Goal: Task Accomplishment & Management: Complete application form

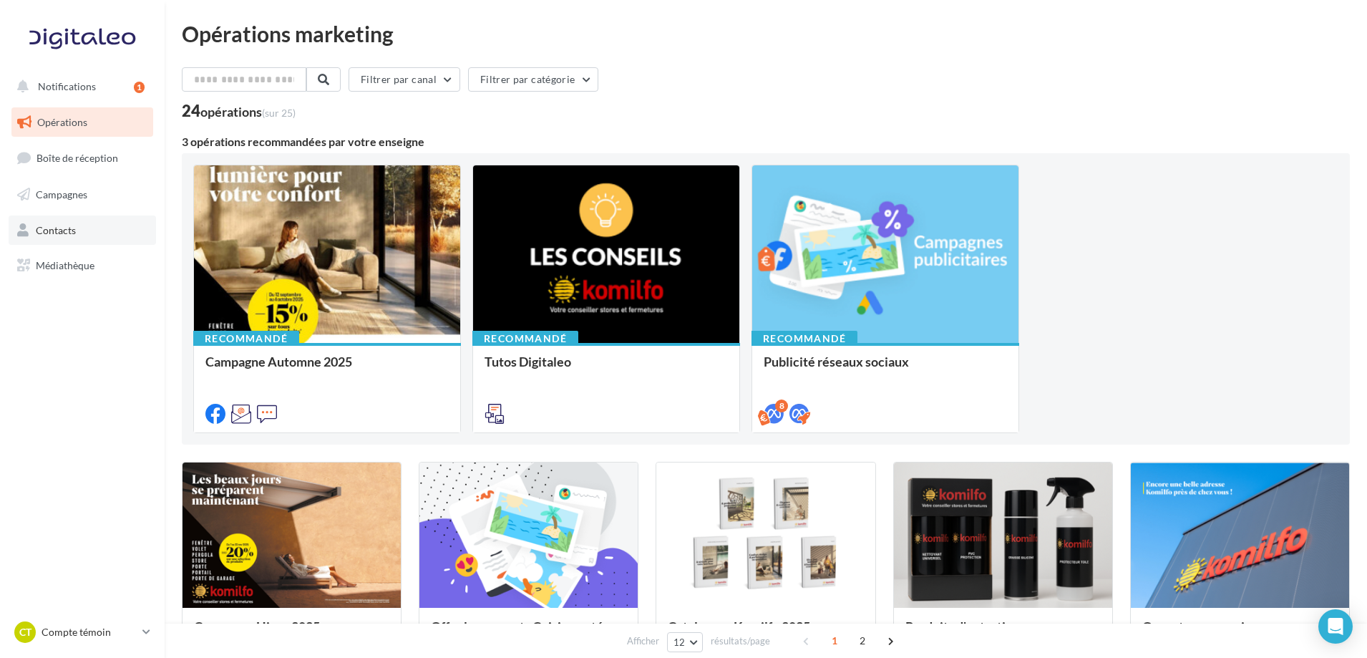
click at [58, 230] on span "Contacts" at bounding box center [56, 229] width 40 height 12
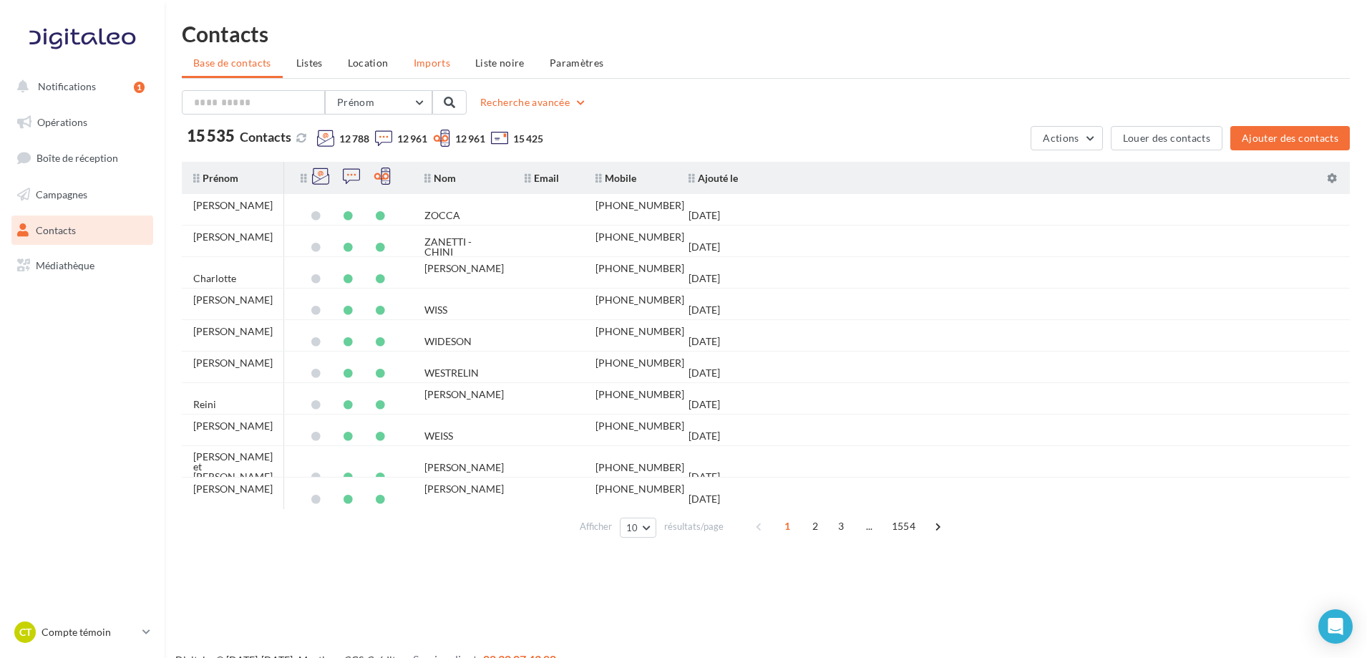
click at [432, 65] on span "Imports" at bounding box center [432, 63] width 37 height 12
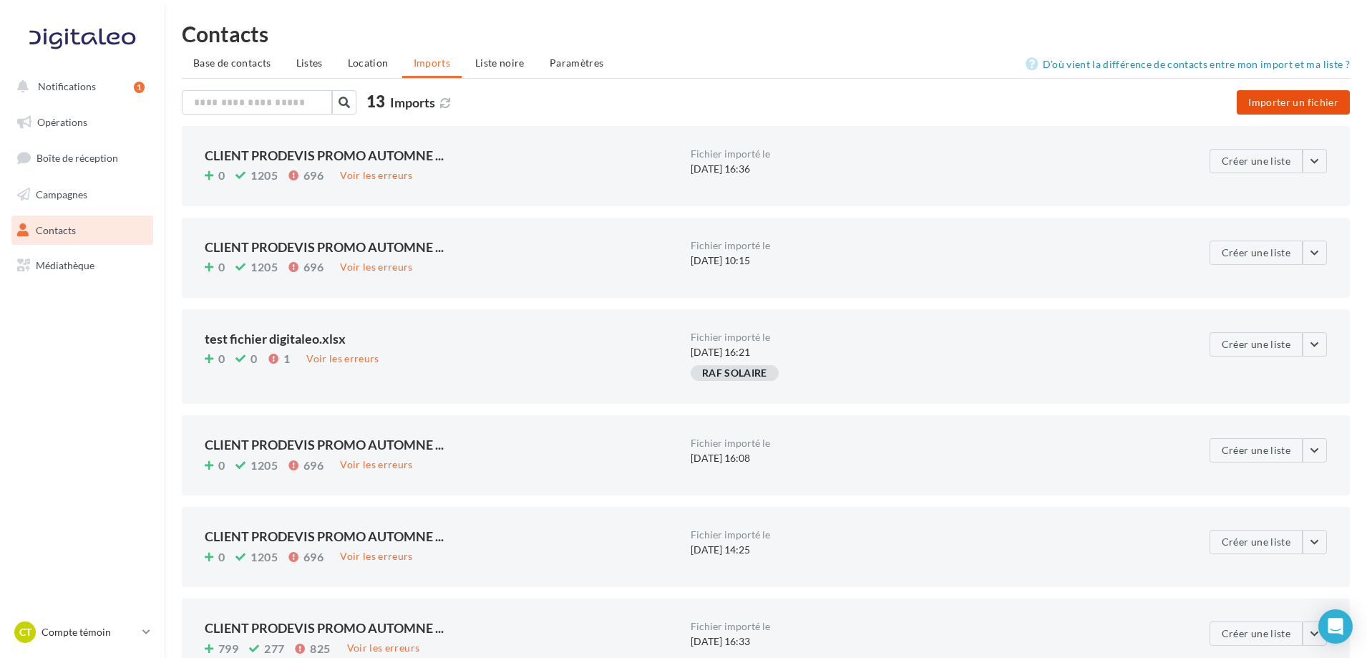
click at [1267, 99] on button "Importer un fichier" at bounding box center [1293, 102] width 113 height 24
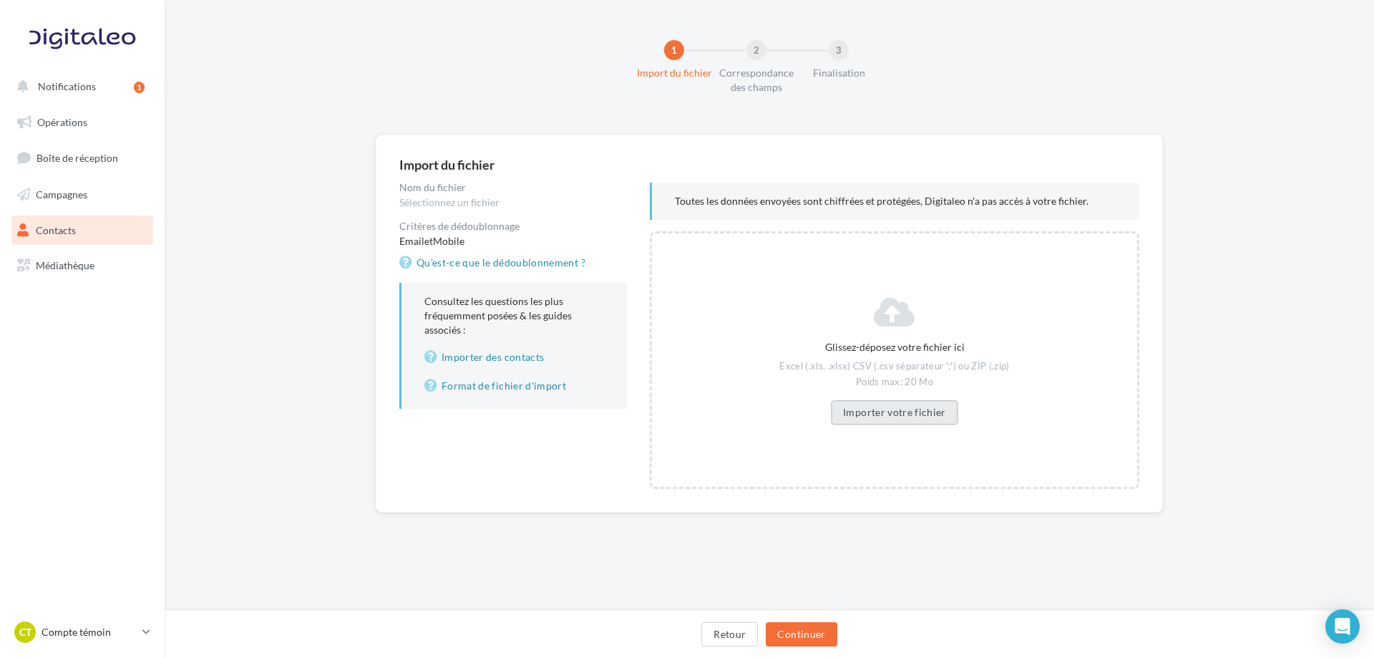
click at [901, 406] on button "Importer votre fichier" at bounding box center [894, 412] width 127 height 24
click at [895, 409] on button "Importer votre fichier" at bounding box center [894, 412] width 127 height 24
click at [804, 626] on button "Continuer" at bounding box center [801, 634] width 71 height 24
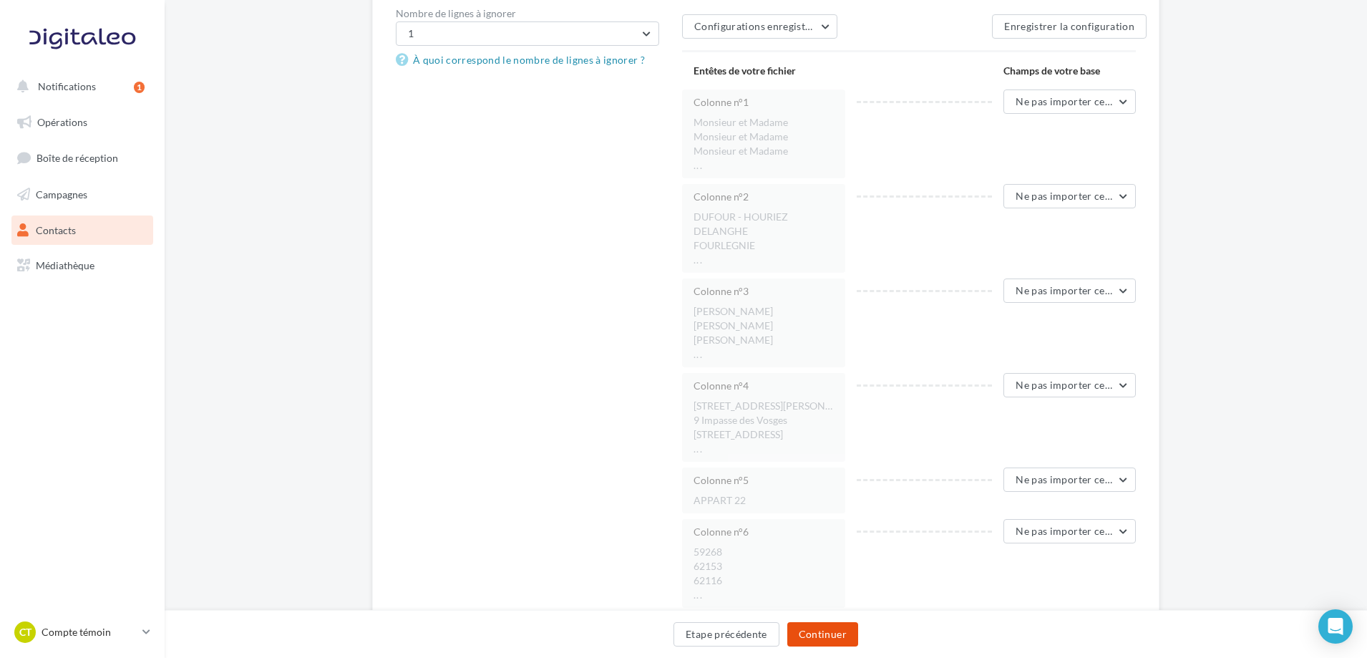
scroll to position [286, 0]
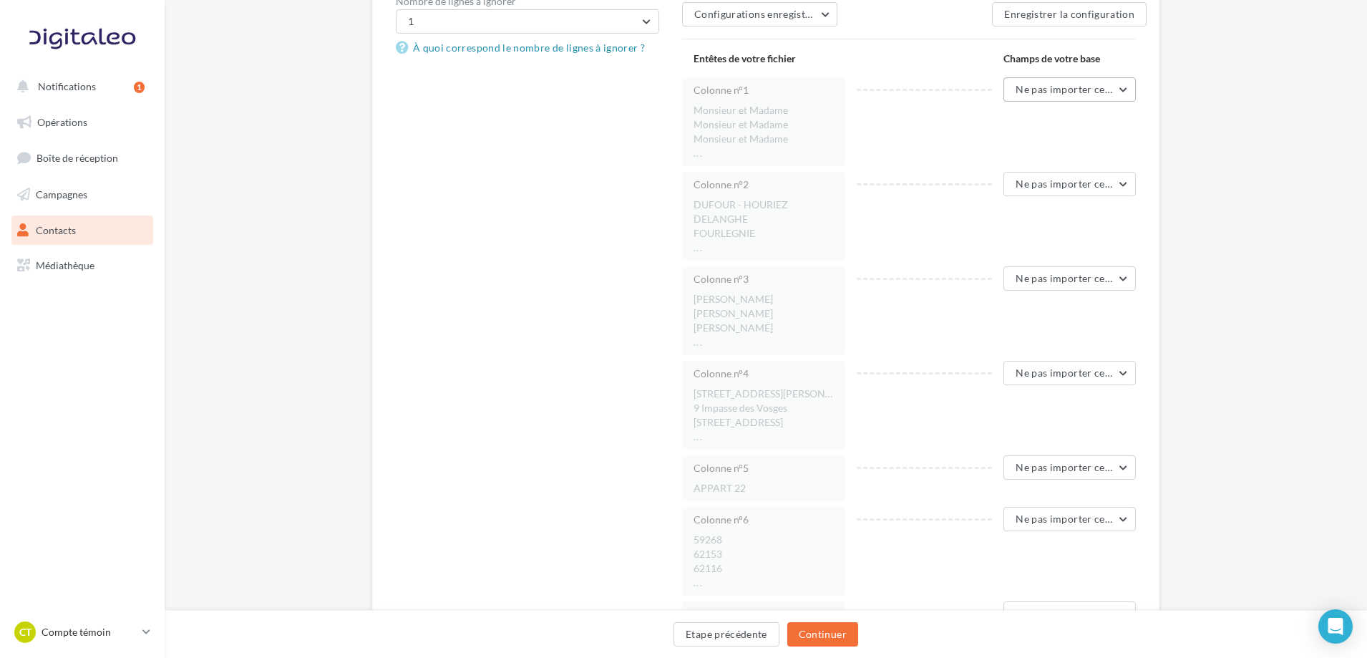
click at [1079, 94] on span "Ne pas importer cette colonne" at bounding box center [1087, 89] width 142 height 12
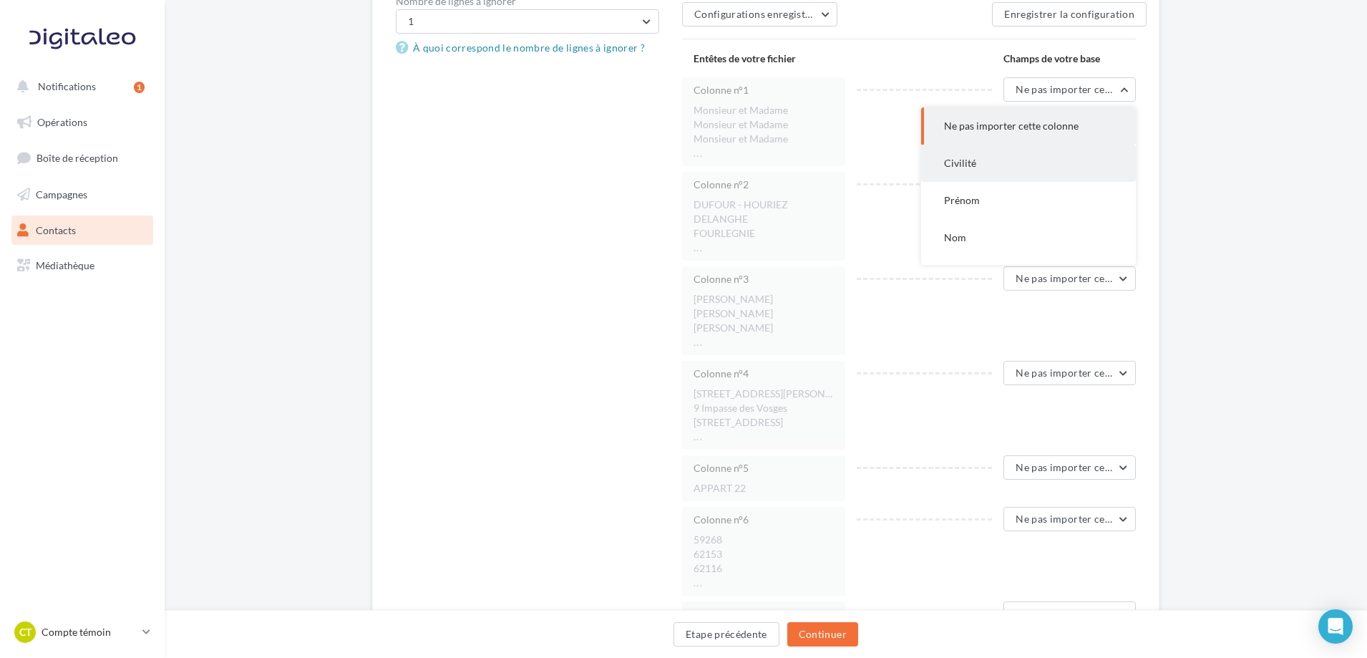
click at [971, 170] on button "Civilité" at bounding box center [1028, 163] width 215 height 37
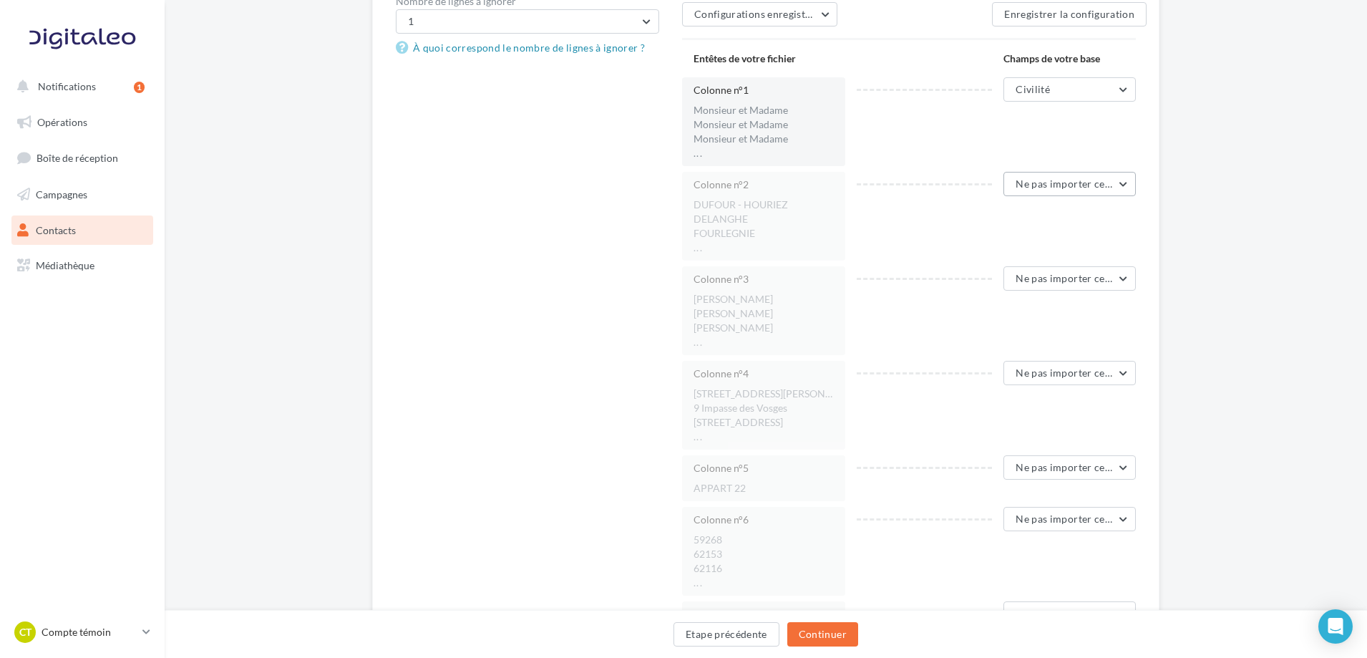
click at [1071, 188] on span "Ne pas importer cette colonne" at bounding box center [1087, 183] width 142 height 12
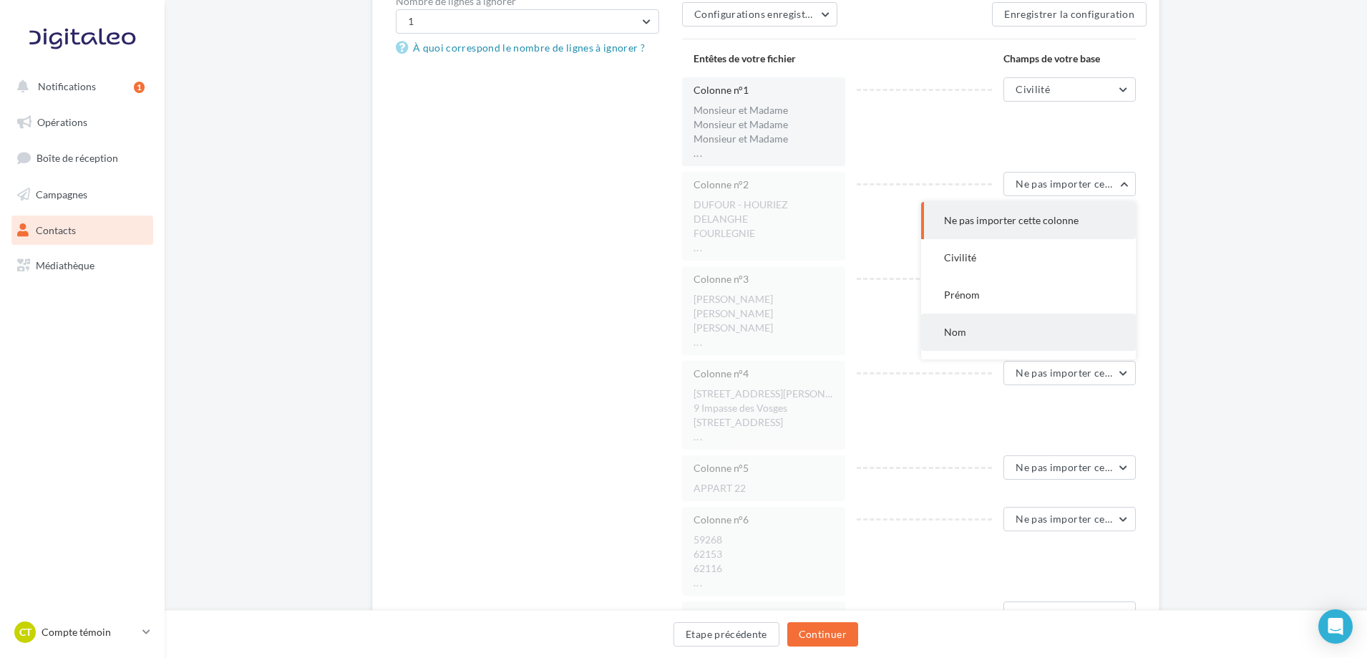
click at [964, 329] on span "Nom" at bounding box center [955, 332] width 22 height 12
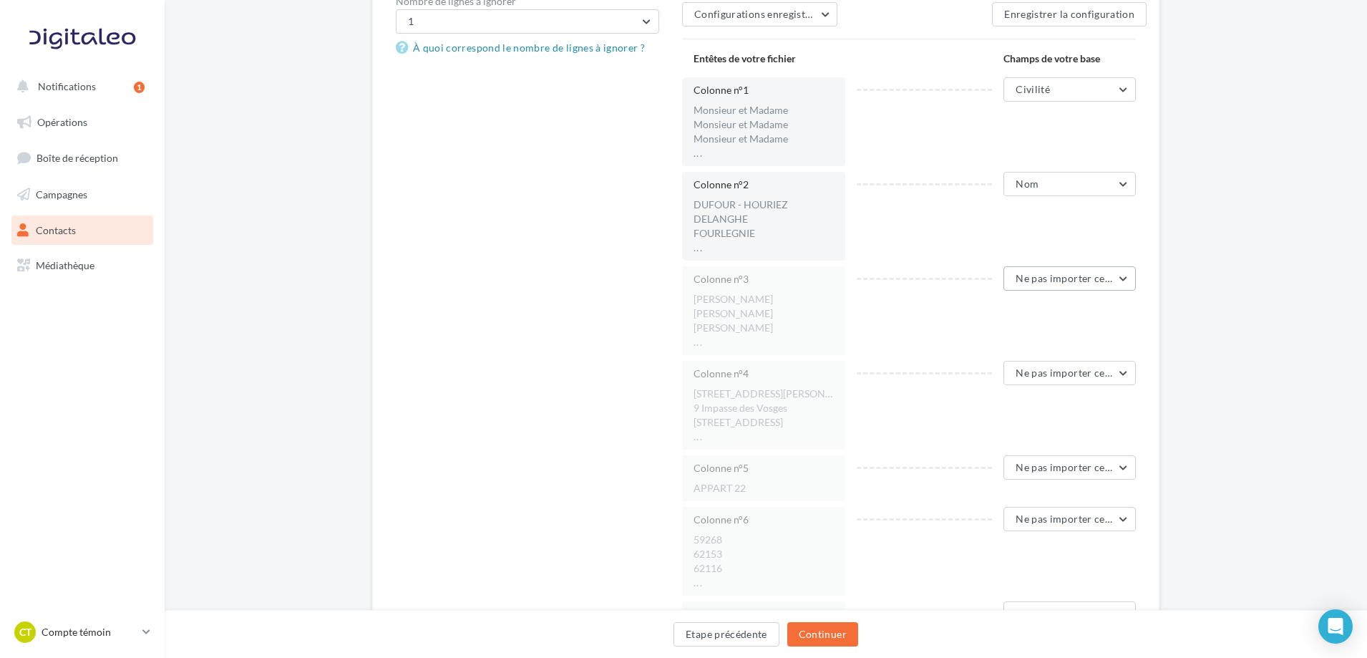
click at [1042, 283] on span "Ne pas importer cette colonne" at bounding box center [1087, 278] width 142 height 12
click at [966, 386] on span "Prénom" at bounding box center [962, 389] width 36 height 12
click at [1051, 376] on span "Ne pas importer cette colonne" at bounding box center [1087, 372] width 142 height 12
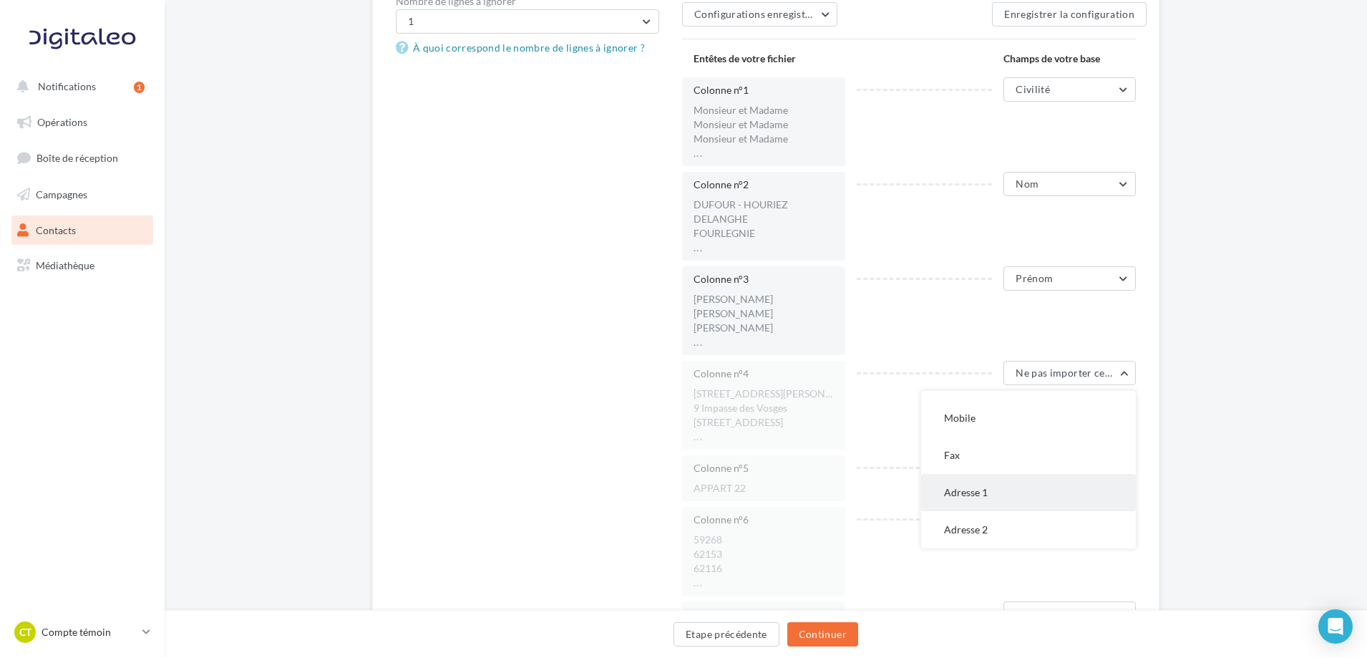
click at [962, 494] on span "Adresse 1" at bounding box center [966, 492] width 44 height 12
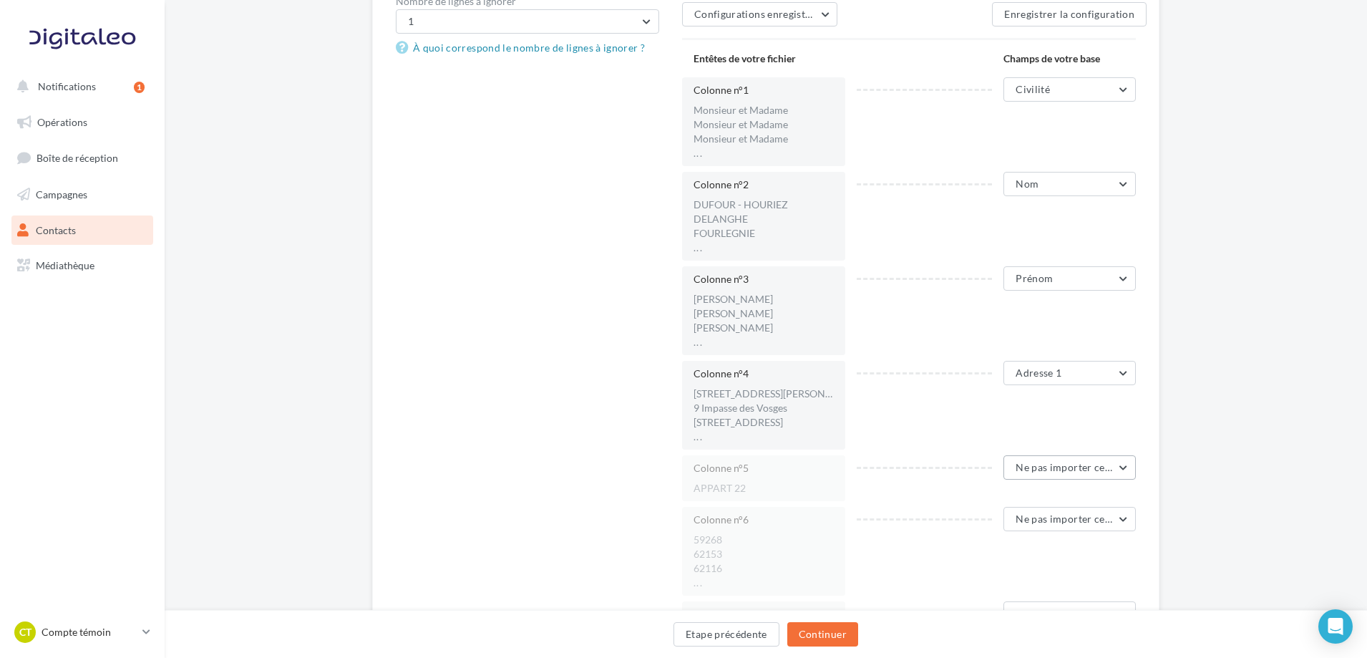
click at [1022, 467] on span "Ne pas importer cette colonne" at bounding box center [1087, 467] width 142 height 12
click at [1030, 470] on span "Ne pas importer cette colonne" at bounding box center [1087, 467] width 142 height 12
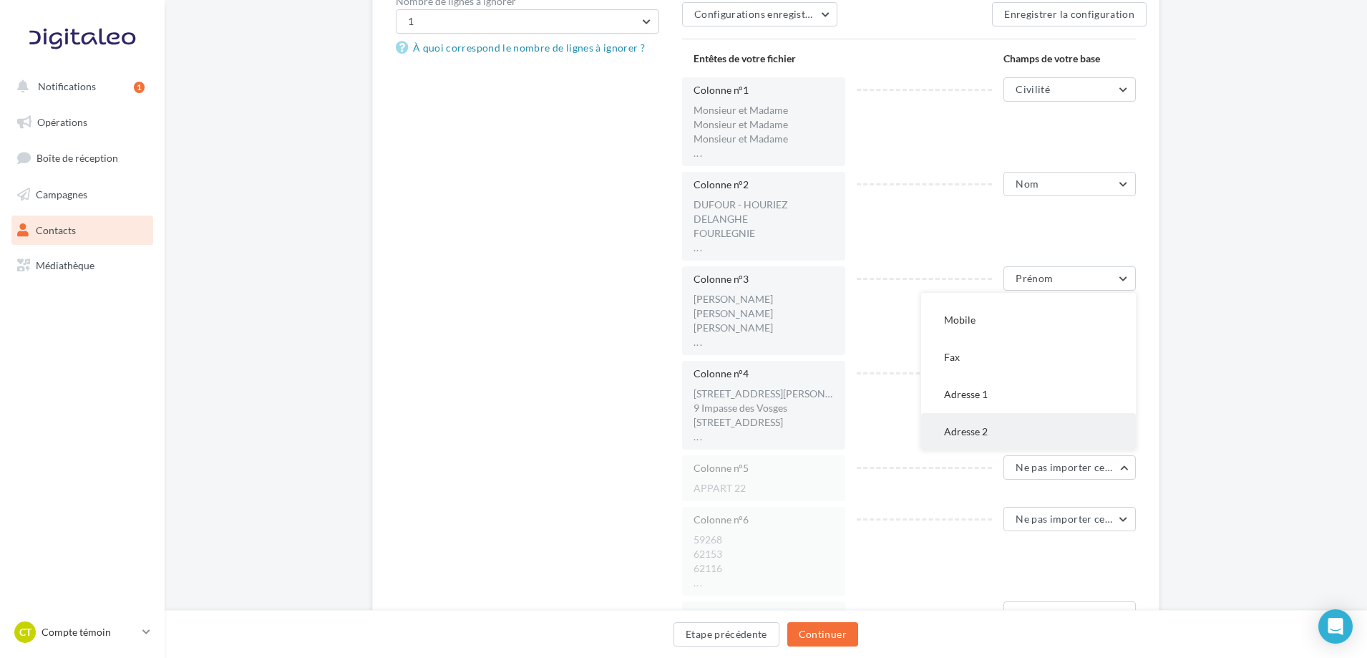
click at [971, 427] on span "Adresse 2" at bounding box center [966, 431] width 44 height 12
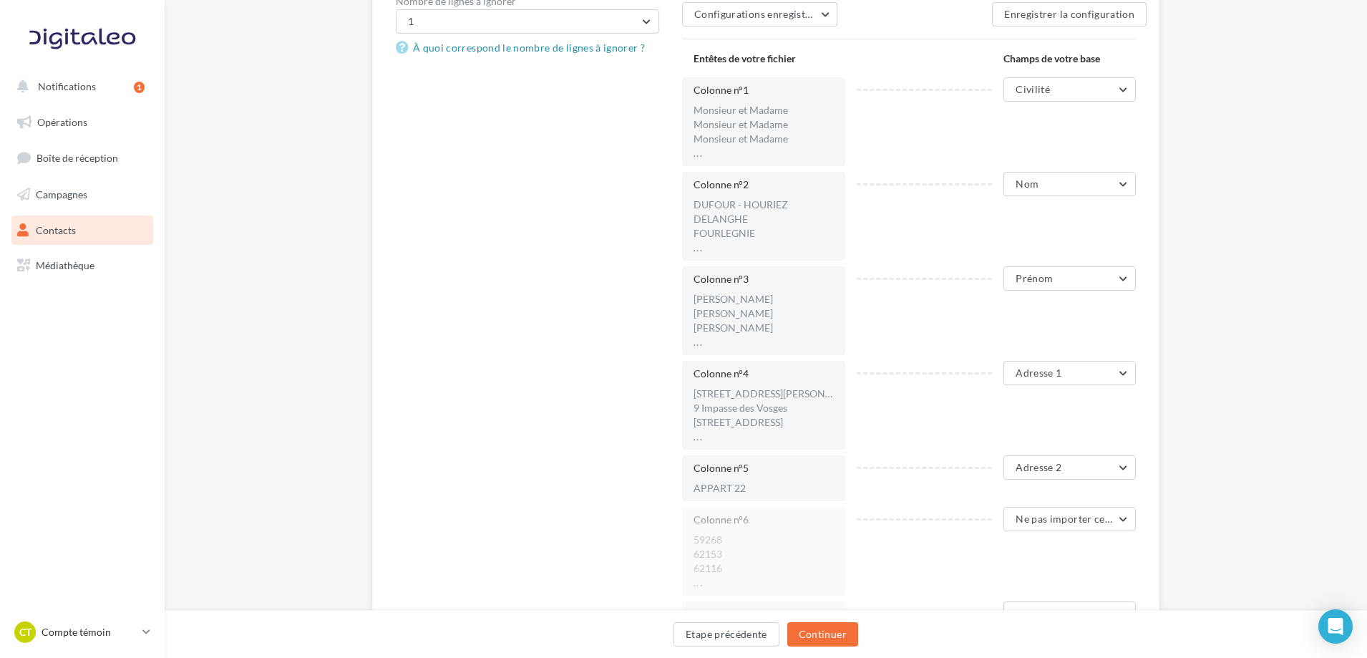
scroll to position [358, 0]
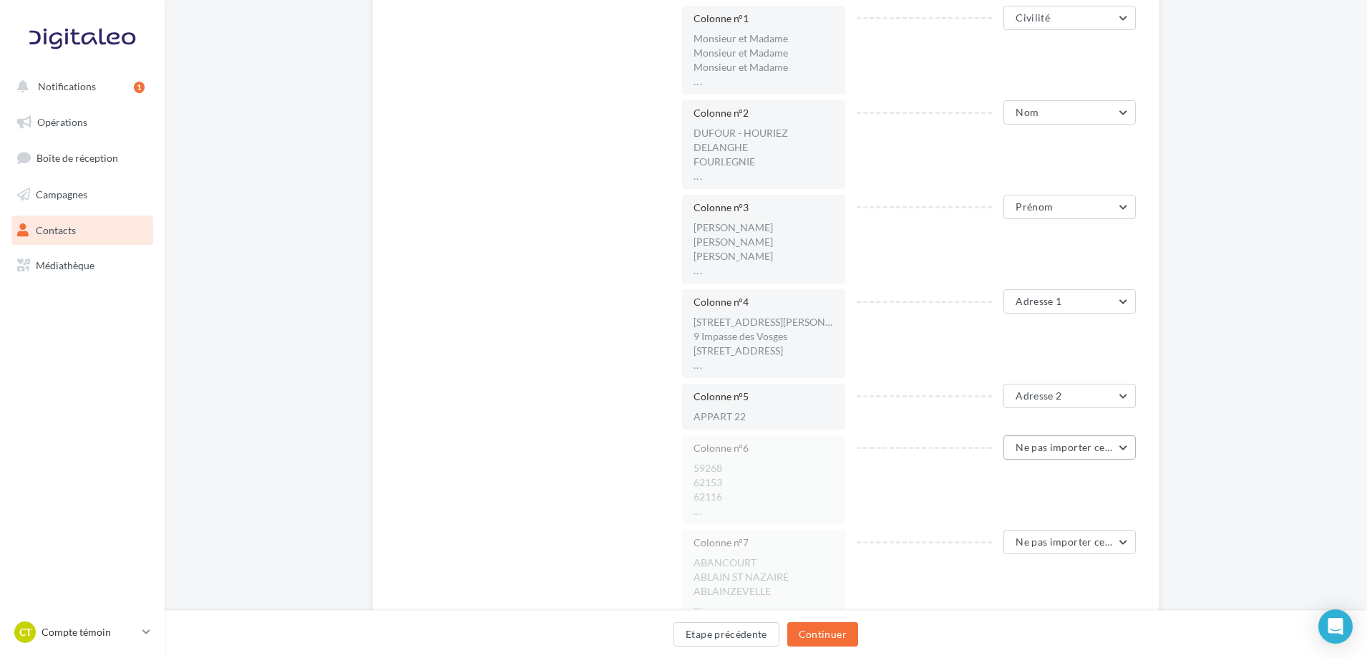
click at [1020, 448] on span "Ne pas importer cette colonne" at bounding box center [1087, 447] width 142 height 12
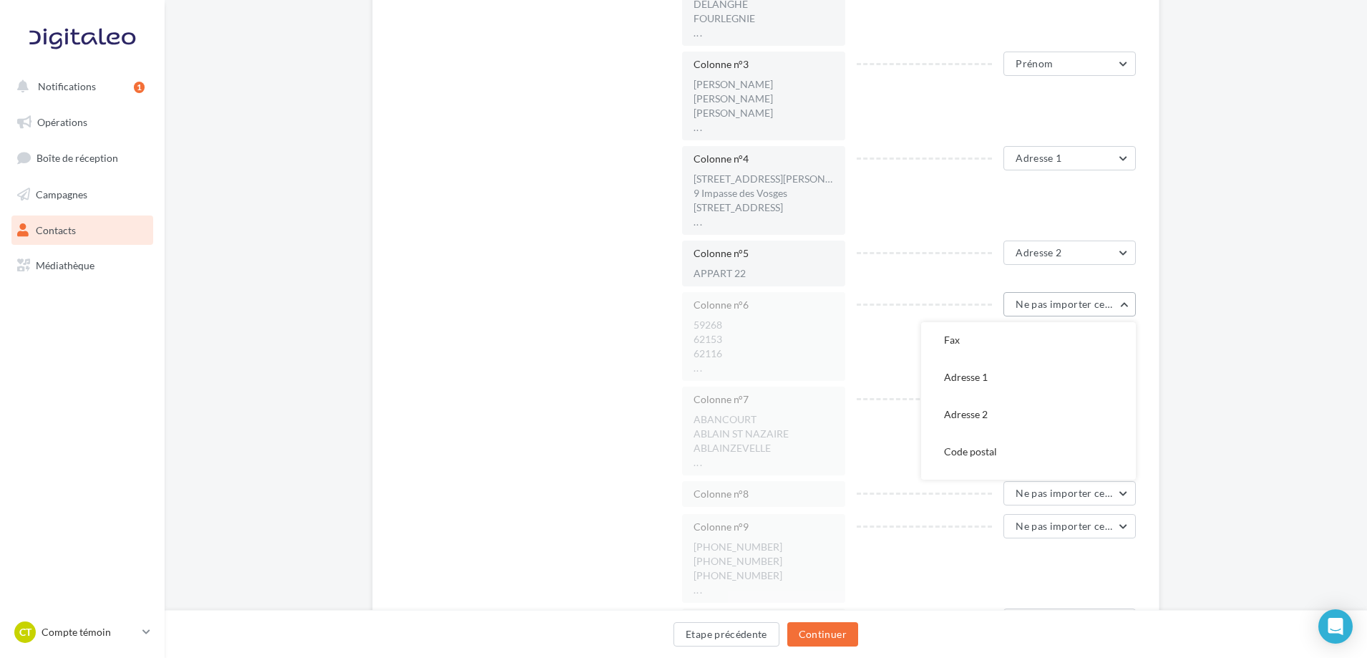
scroll to position [286, 0]
click at [986, 426] on span "Code postal" at bounding box center [970, 426] width 53 height 12
click at [1030, 405] on button "Ne pas importer cette colonne" at bounding box center [1069, 398] width 132 height 24
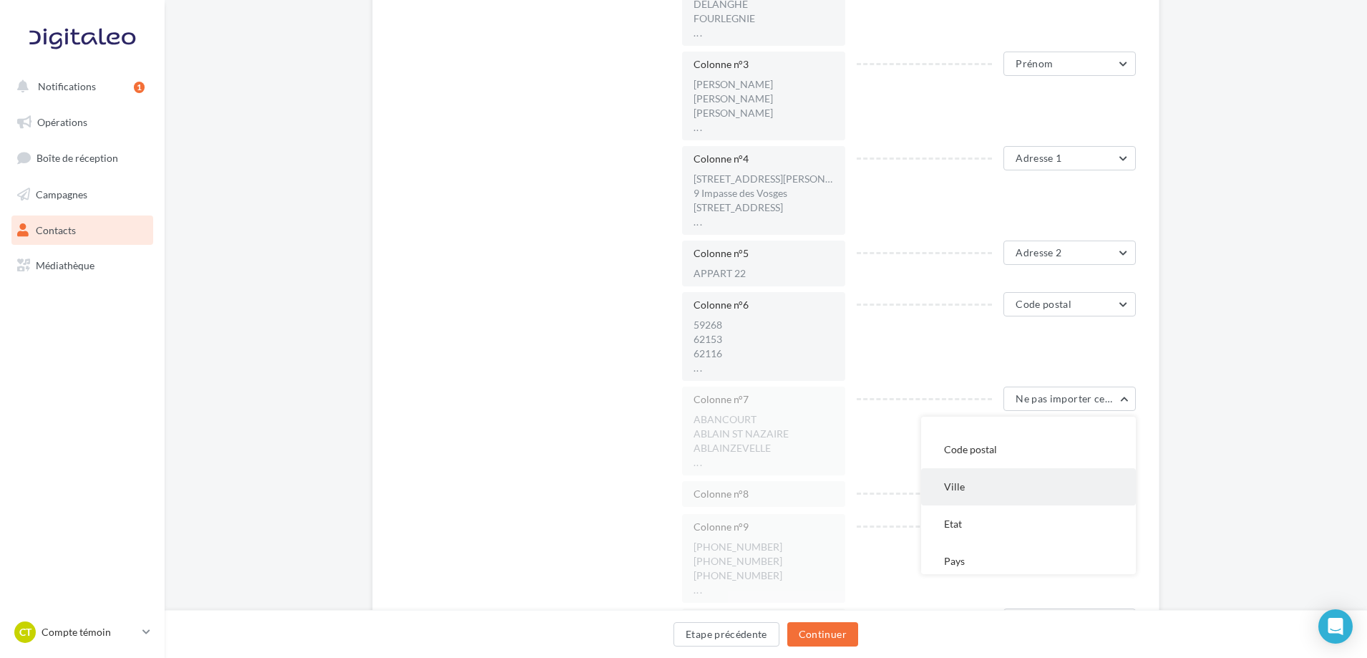
click at [961, 486] on span "Ville" at bounding box center [954, 486] width 21 height 12
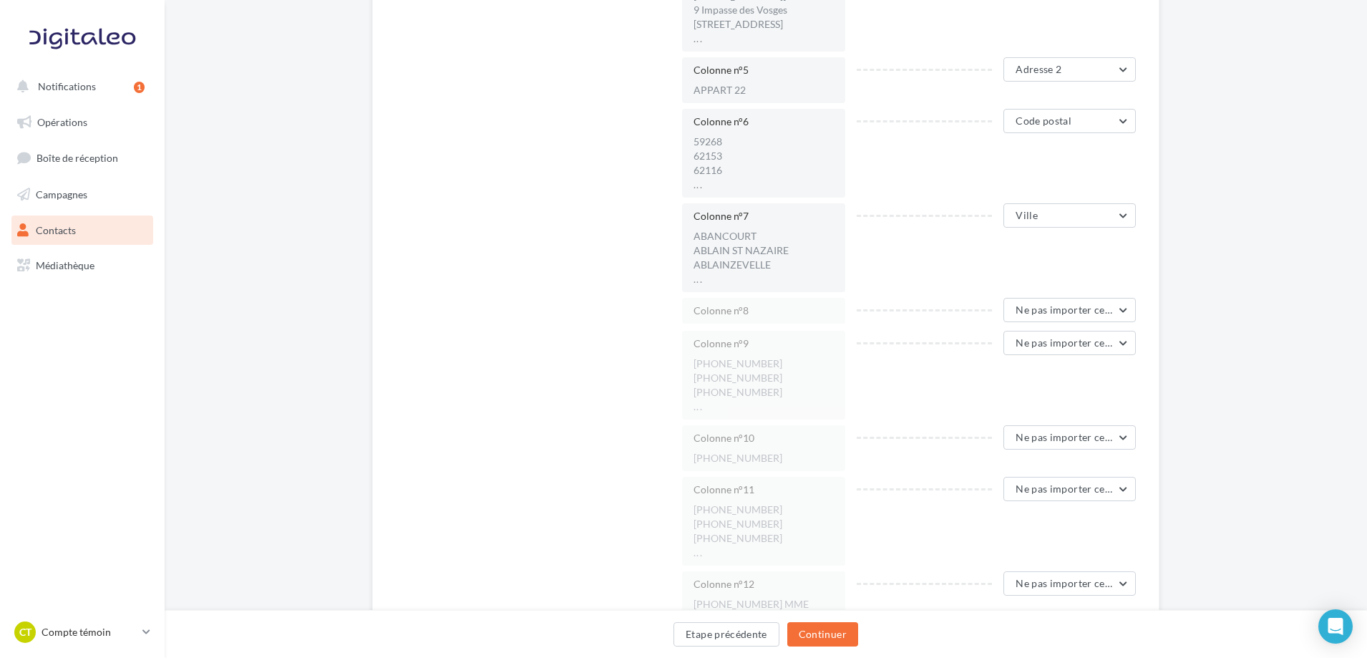
scroll to position [716, 0]
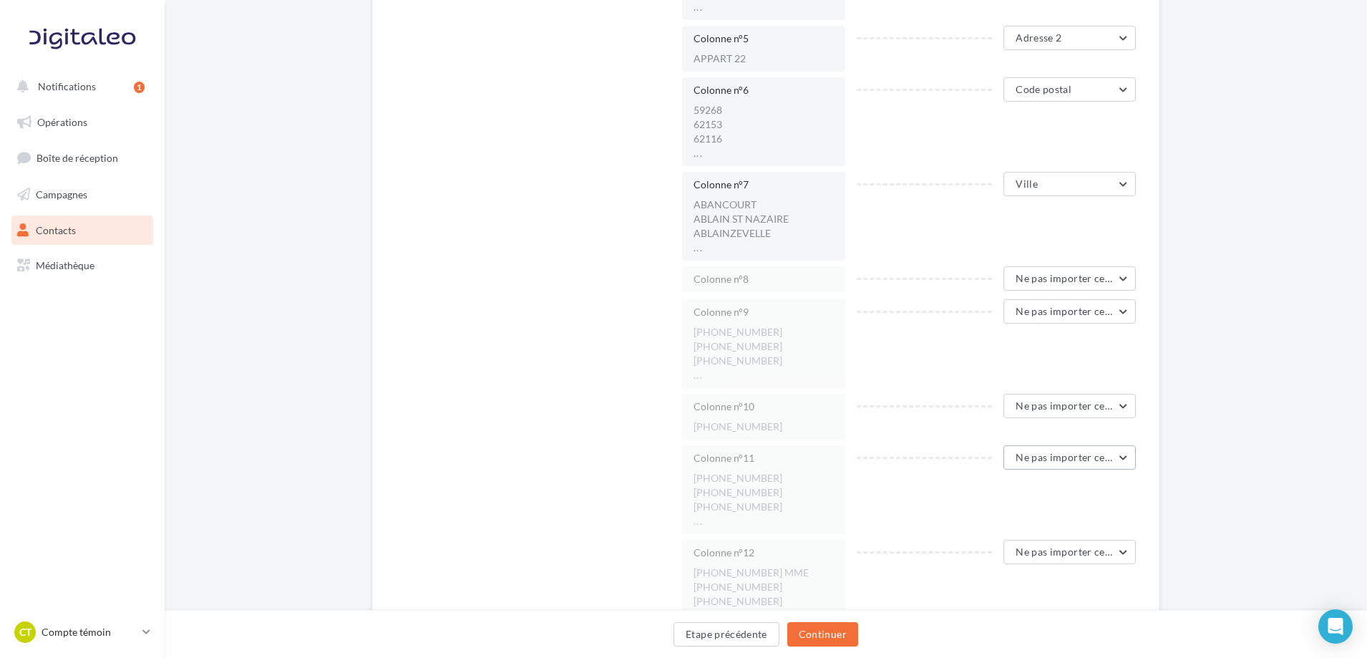
click at [1056, 459] on span "Ne pas importer cette colonne" at bounding box center [1087, 457] width 142 height 12
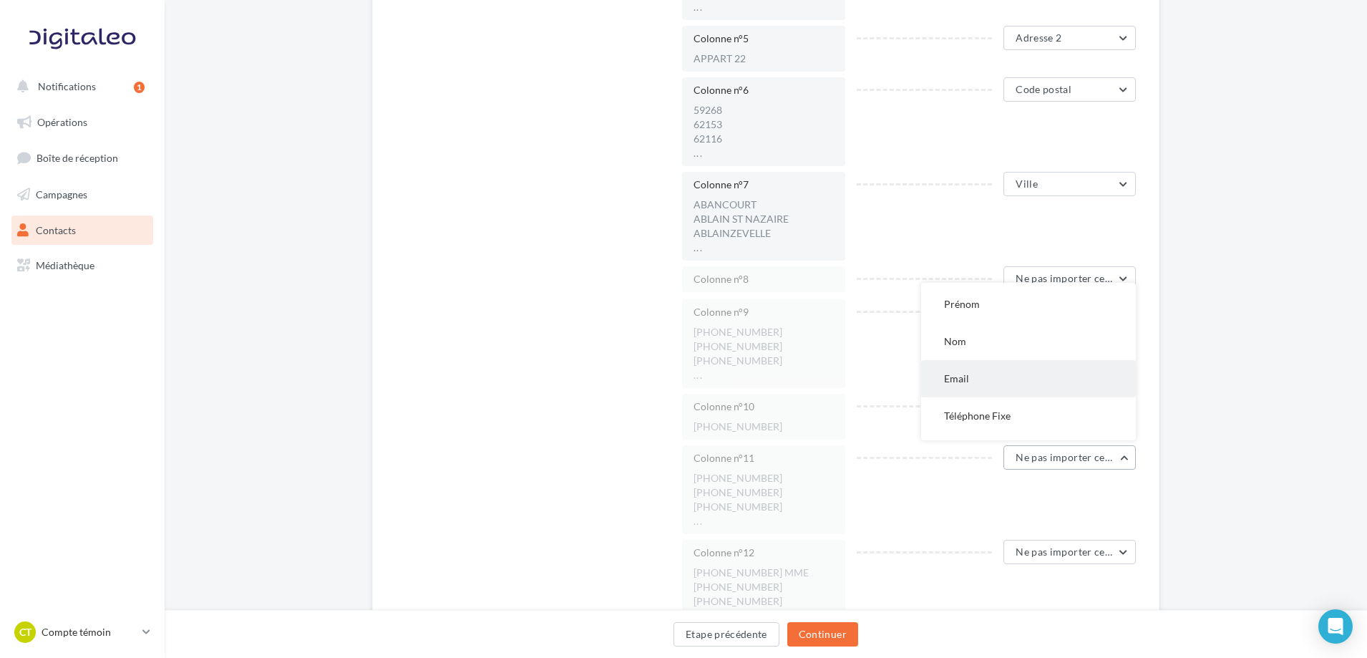
scroll to position [143, 0]
click at [963, 389] on button "Mobile" at bounding box center [1028, 381] width 215 height 37
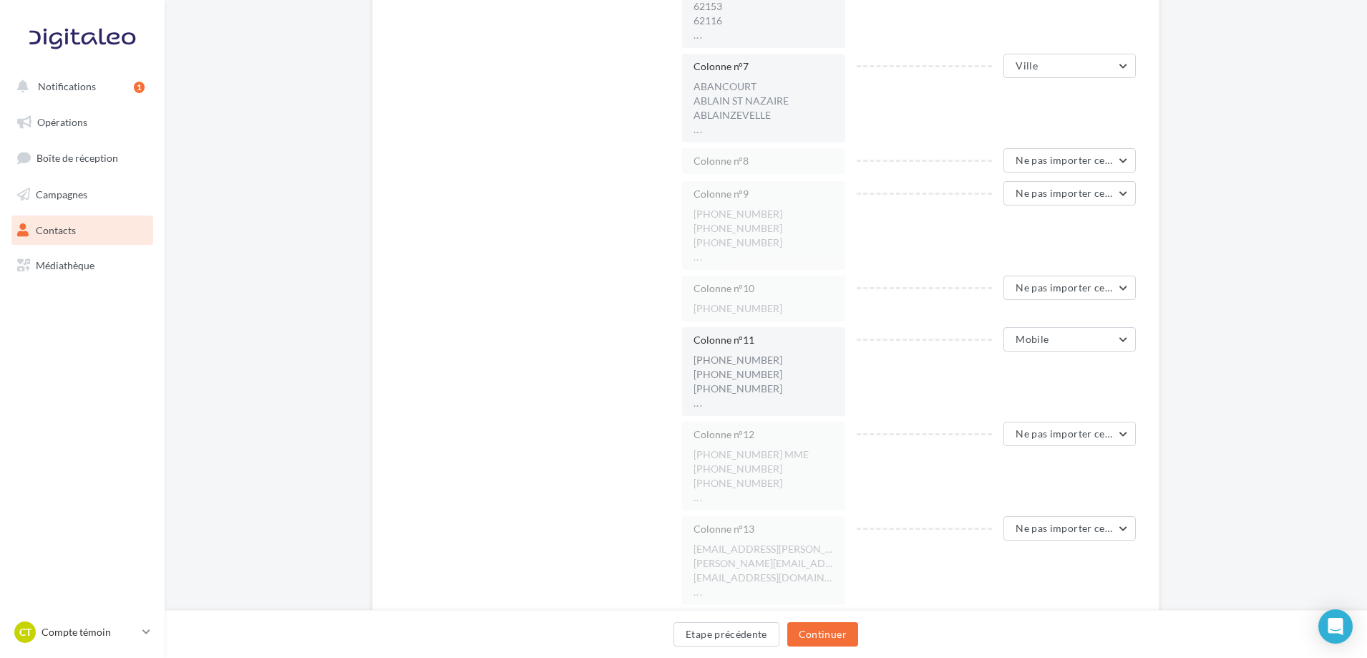
scroll to position [859, 0]
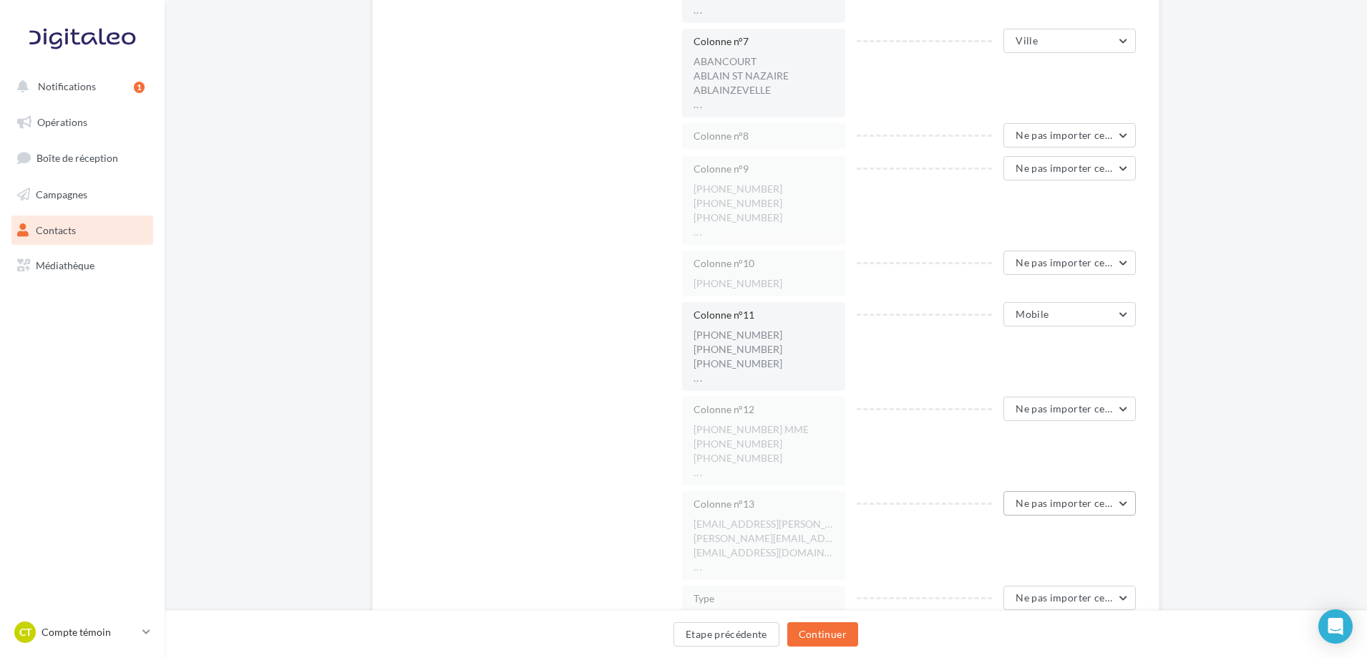
click at [1033, 509] on button "Ne pas importer cette colonne" at bounding box center [1069, 503] width 132 height 24
click at [962, 358] on span "Email" at bounding box center [956, 352] width 25 height 12
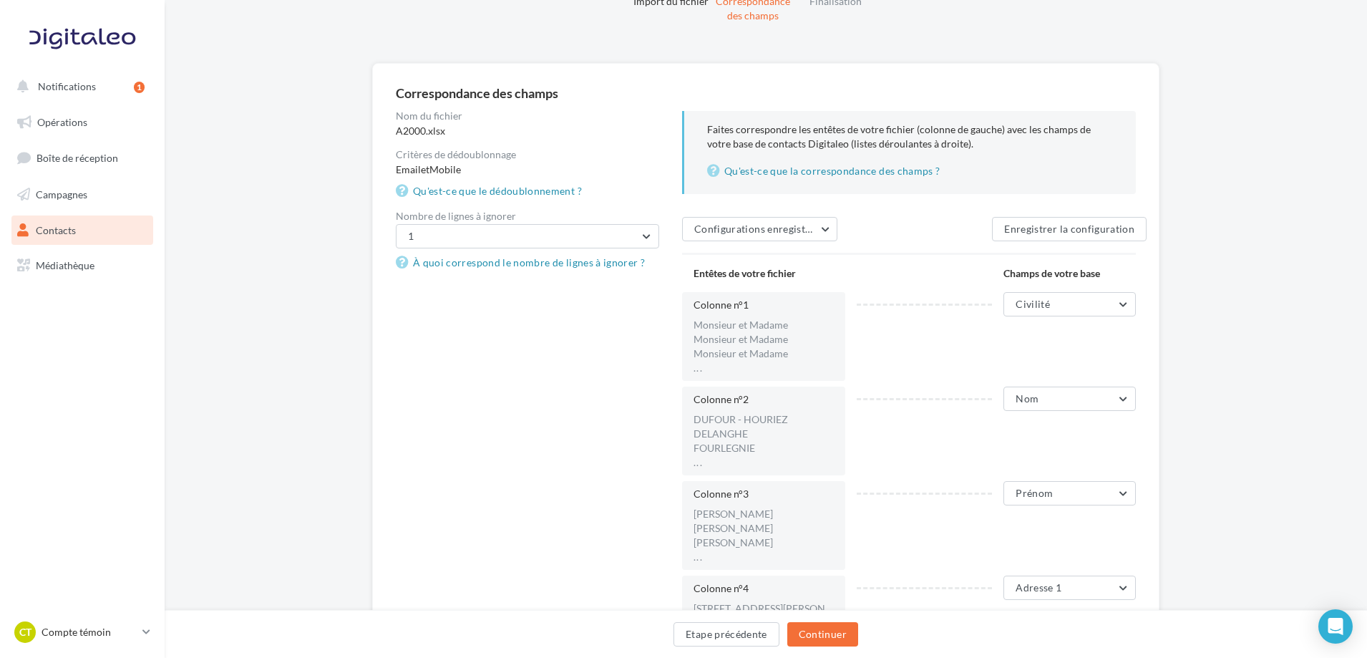
scroll to position [0, 0]
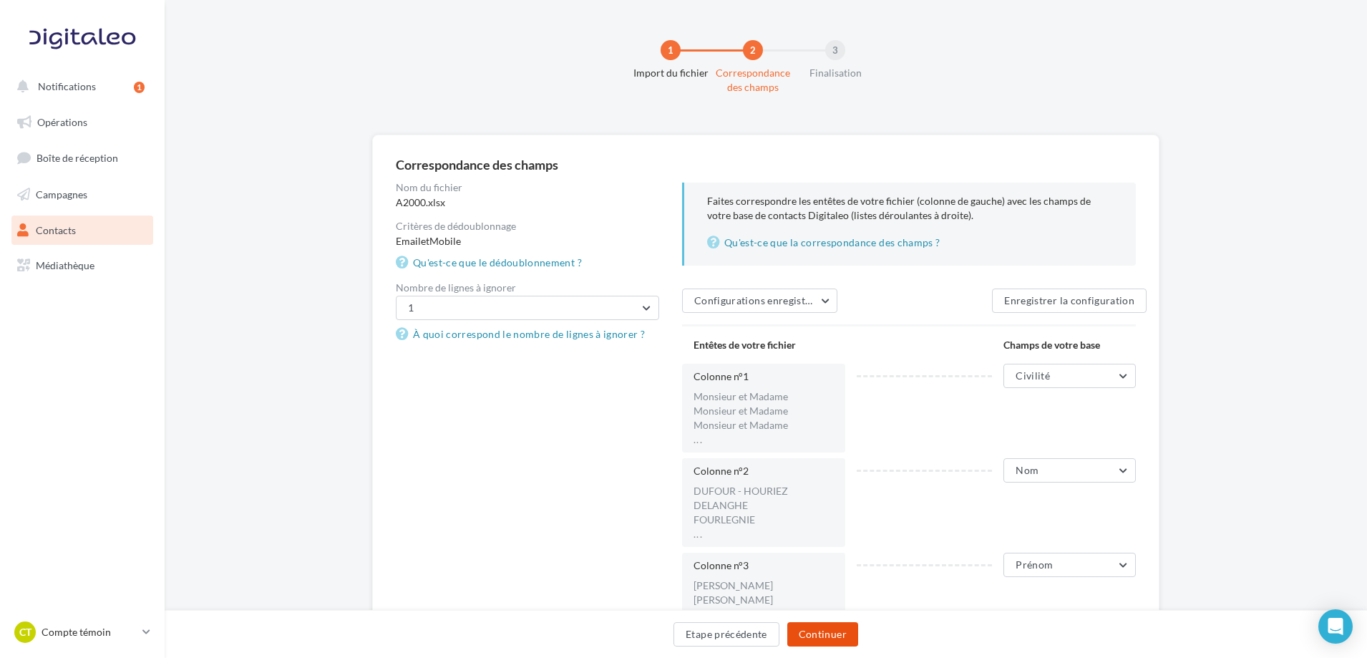
click at [807, 640] on button "Continuer" at bounding box center [822, 634] width 71 height 24
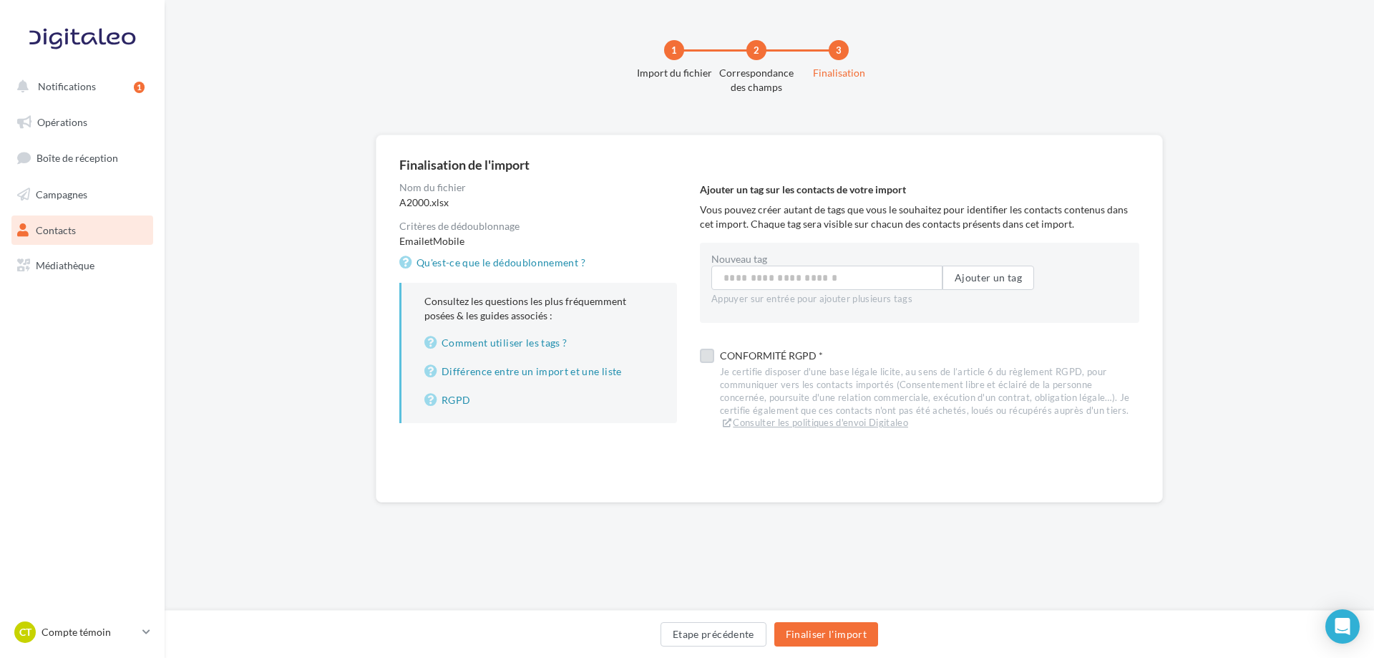
click at [707, 352] on label at bounding box center [707, 356] width 14 height 14
click at [808, 641] on button "Finaliser l'import" at bounding box center [826, 634] width 104 height 24
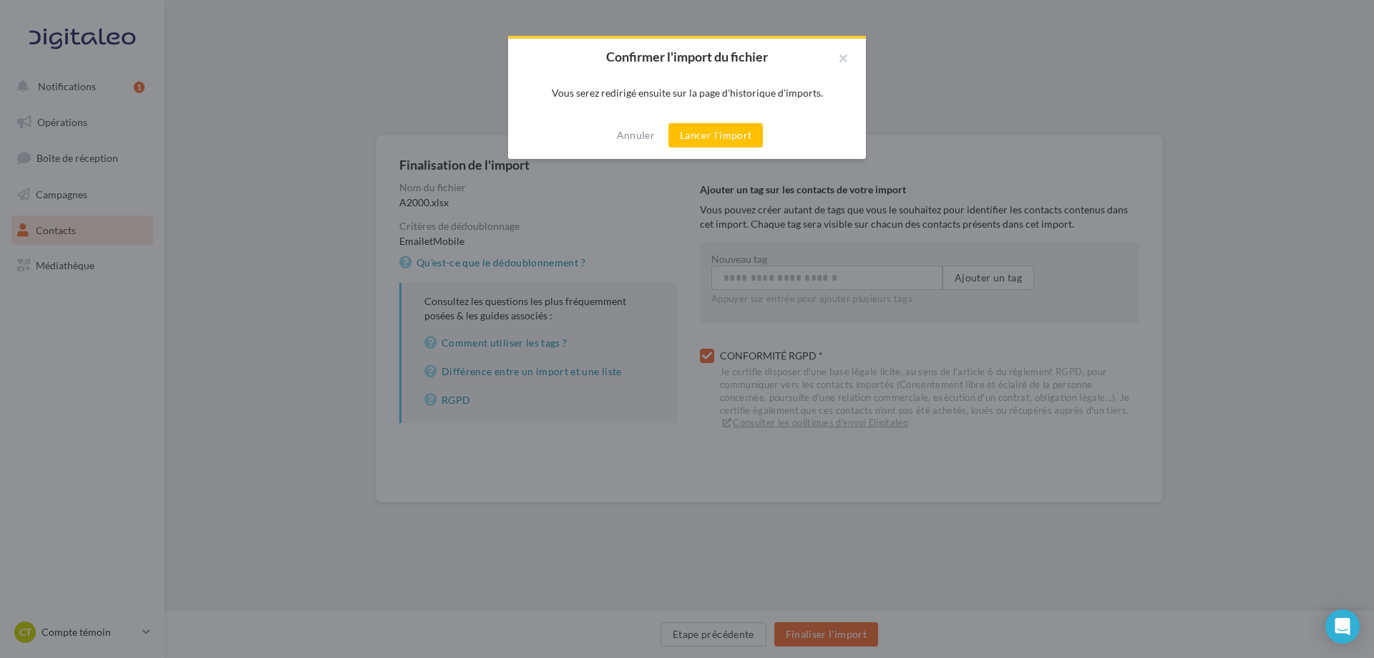
click at [724, 126] on button "Lancer l'import" at bounding box center [715, 135] width 94 height 24
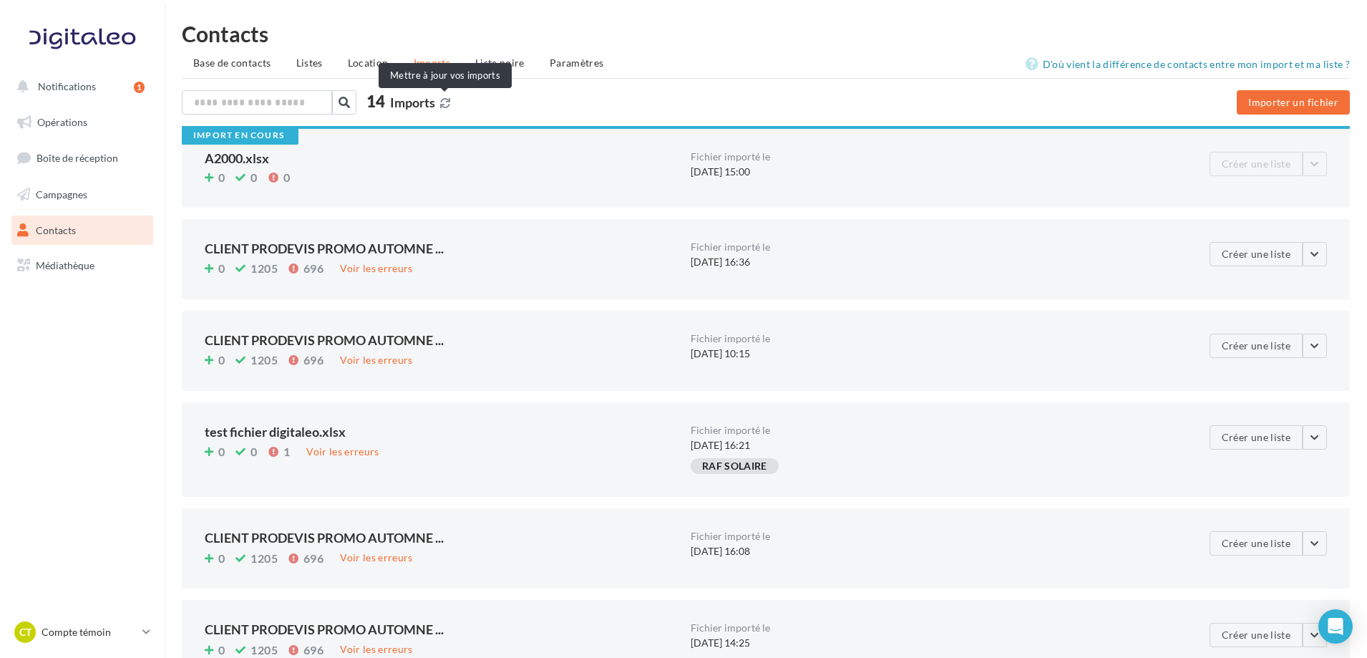
click at [449, 105] on icon at bounding box center [445, 103] width 10 height 10
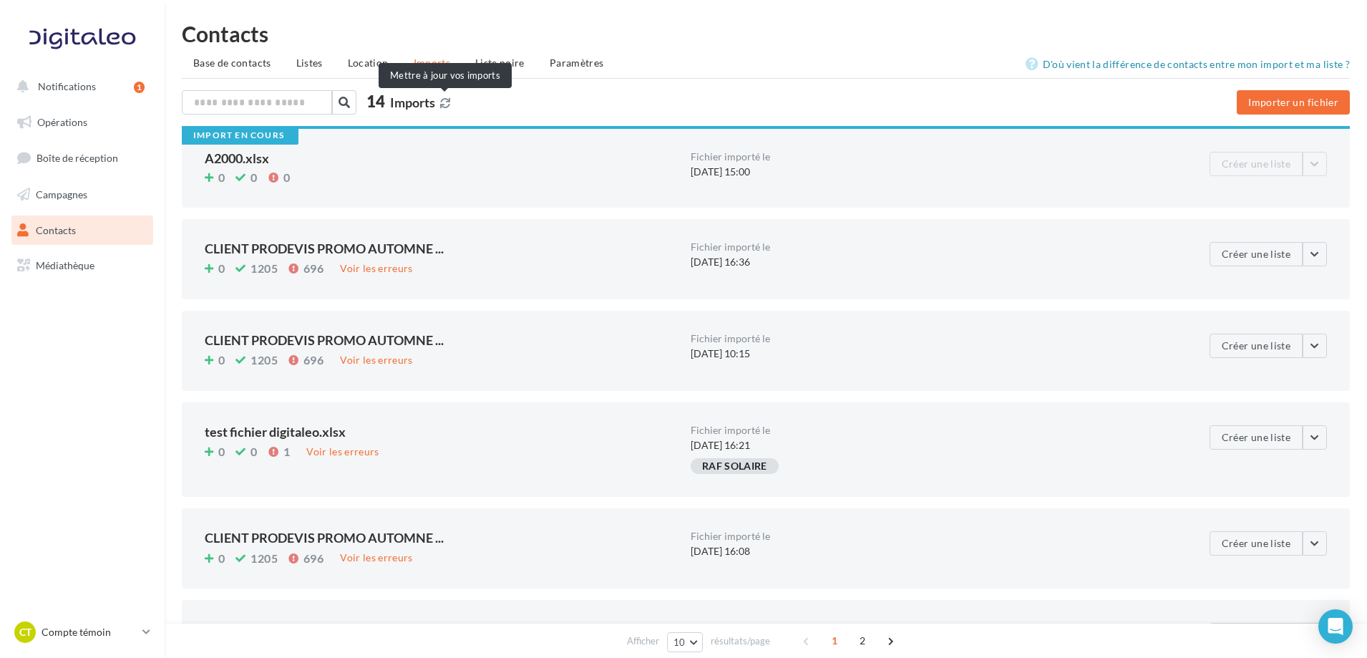
click at [443, 102] on icon at bounding box center [445, 103] width 10 height 10
click at [448, 100] on icon at bounding box center [445, 103] width 10 height 10
